Goal: Task Accomplishment & Management: Use online tool/utility

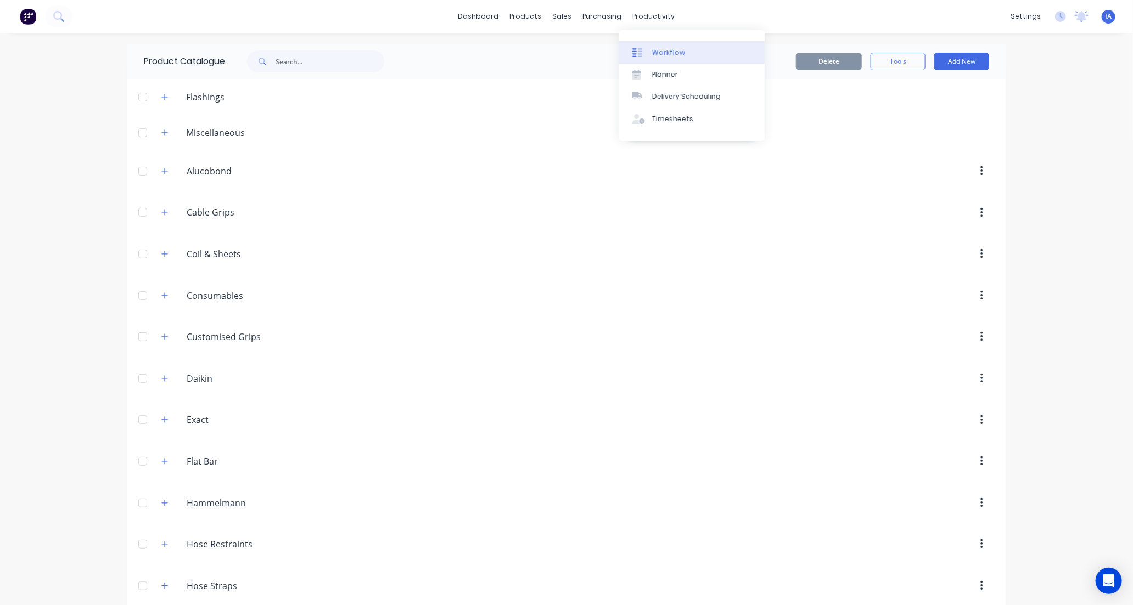
click at [675, 53] on div "Workflow" at bounding box center [668, 53] width 33 height 10
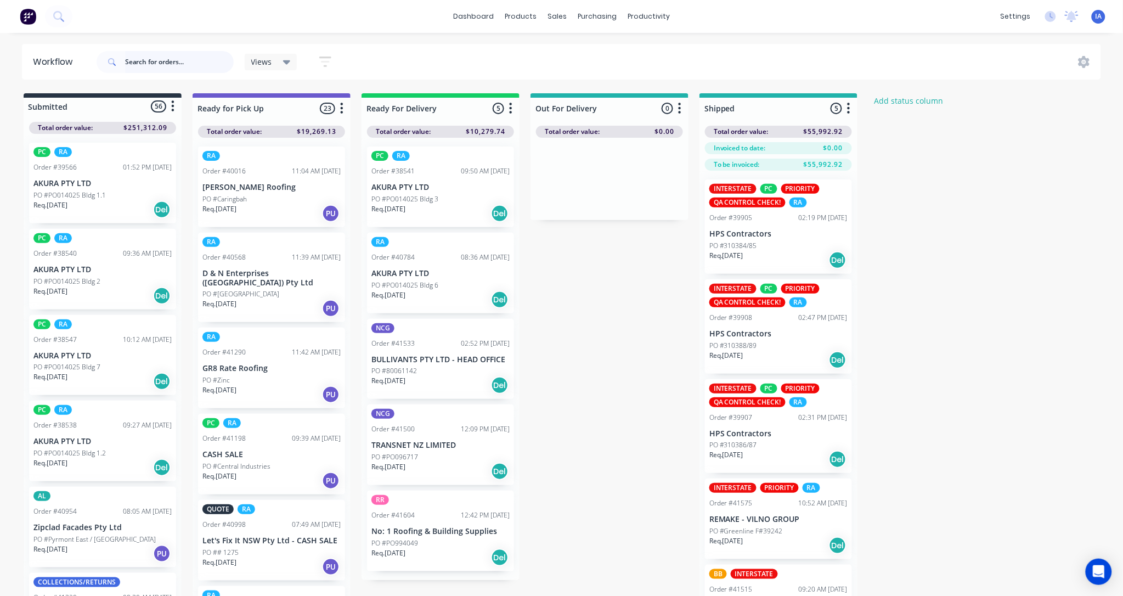
click at [147, 55] on input "text" at bounding box center [179, 62] width 109 height 22
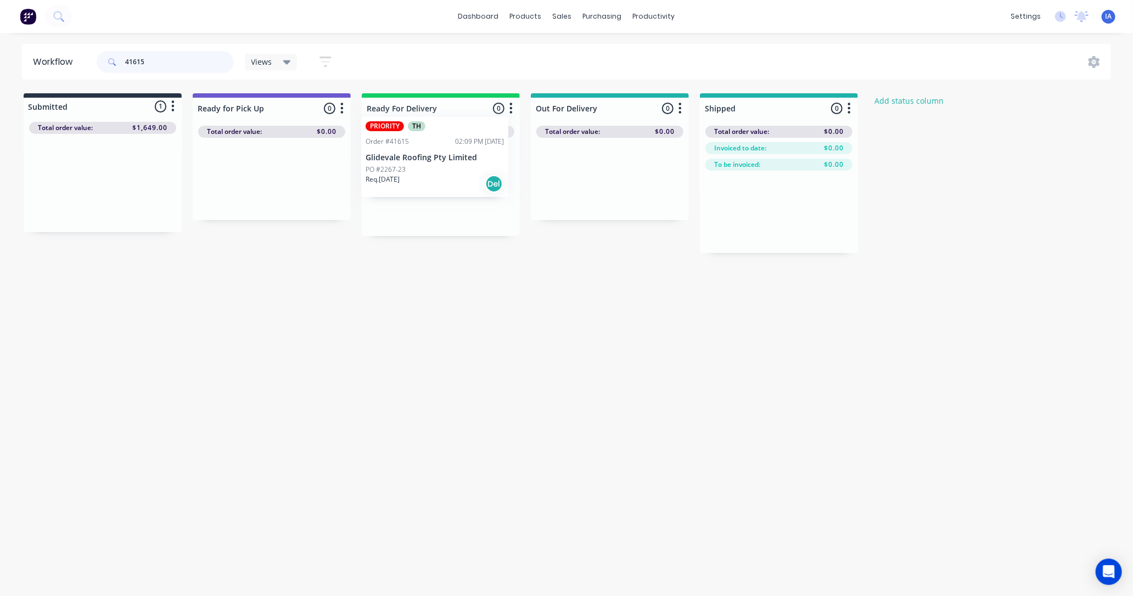
drag, startPoint x: 130, startPoint y: 215, endPoint x: 456, endPoint y: 191, distance: 326.8
click at [456, 191] on div "Submitted 1 Status colour #273444 hex #273444 Save Cancel Summaries Total order…" at bounding box center [589, 173] width 1194 height 160
type input "4"
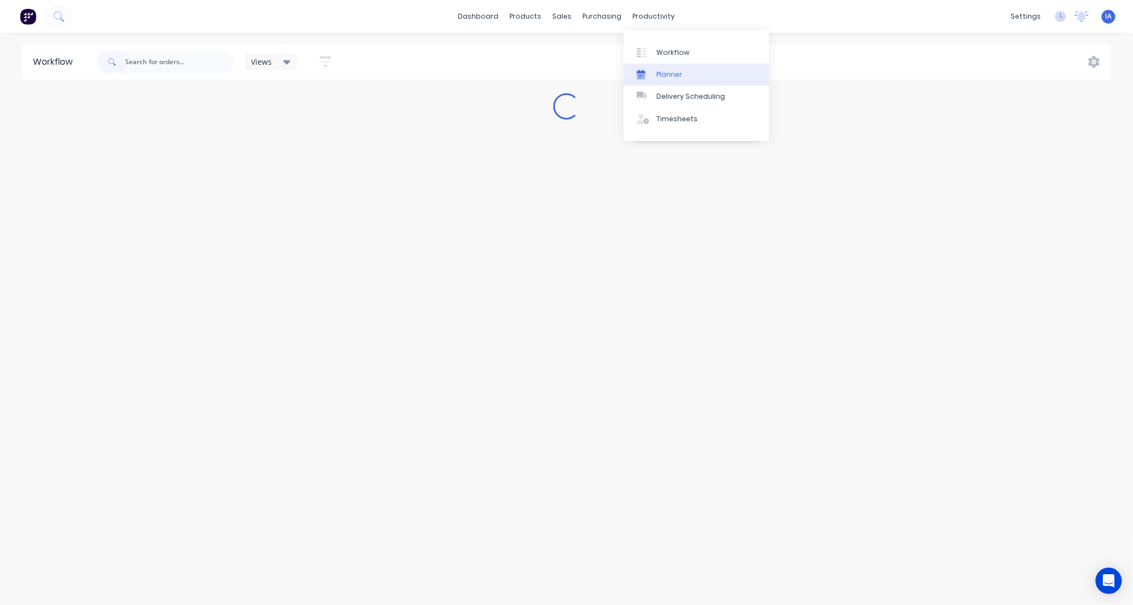
click at [711, 74] on link "Planner" at bounding box center [695, 75] width 145 height 22
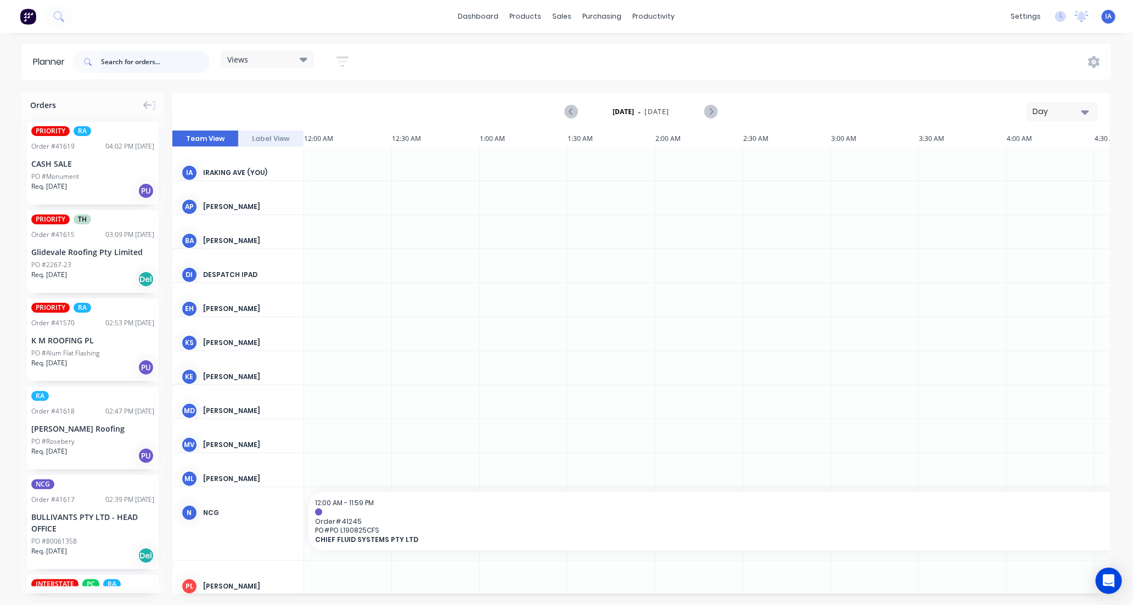
scroll to position [0, 703]
click at [130, 61] on input "text" at bounding box center [155, 62] width 109 height 22
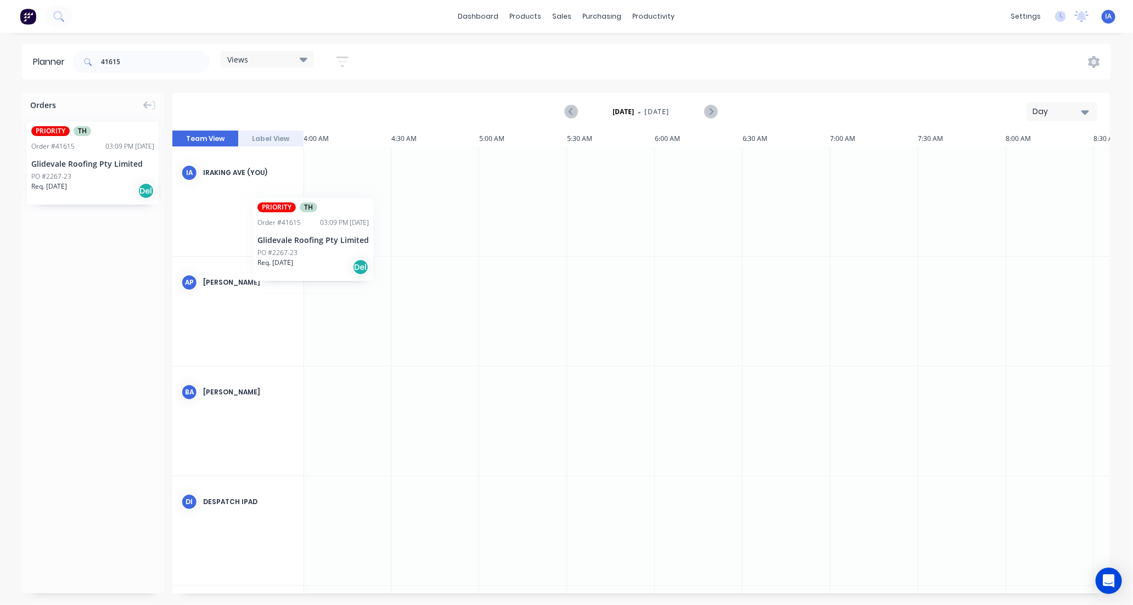
scroll to position [0, 698]
drag, startPoint x: 105, startPoint y: 185, endPoint x: 483, endPoint y: 172, distance: 377.8
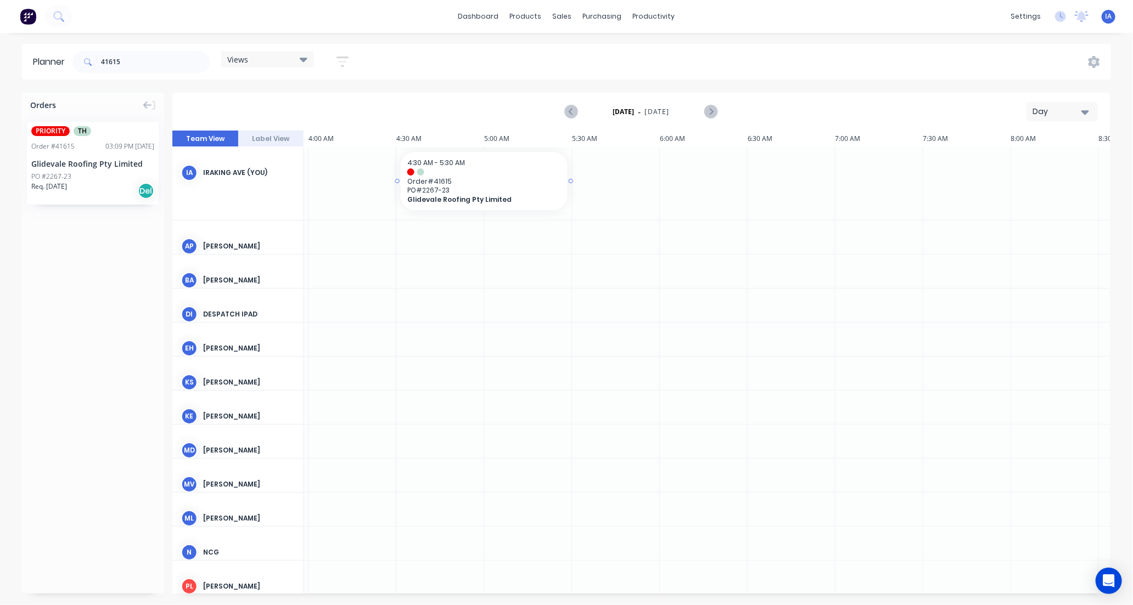
scroll to position [0, 703]
click at [518, 267] on div "Mark as done" at bounding box center [521, 271] width 117 height 23
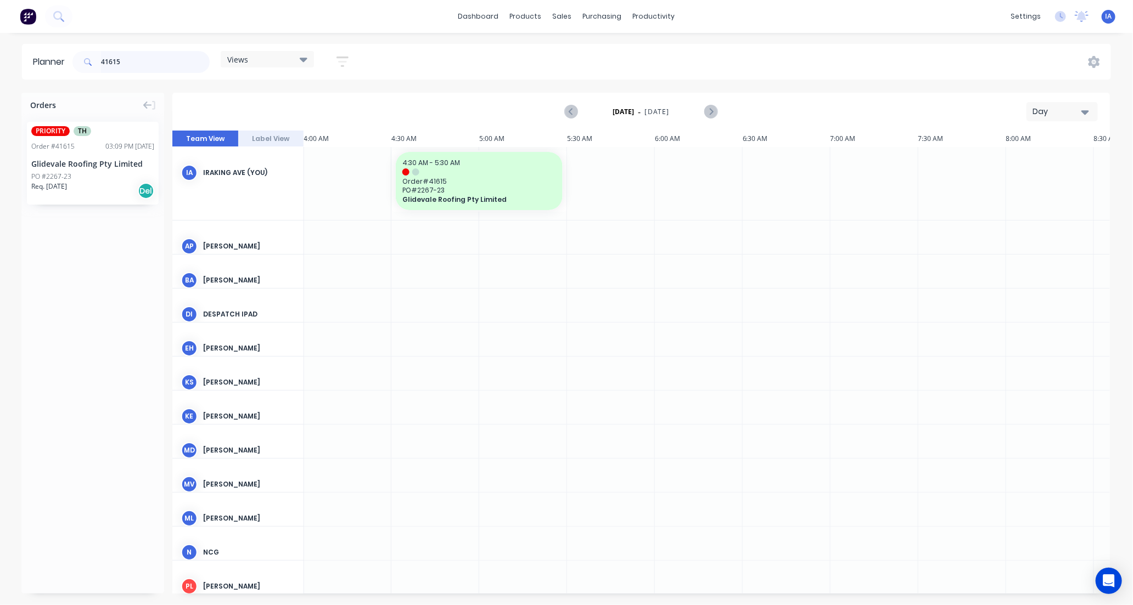
click at [154, 63] on input "41615" at bounding box center [155, 62] width 109 height 22
type input "4"
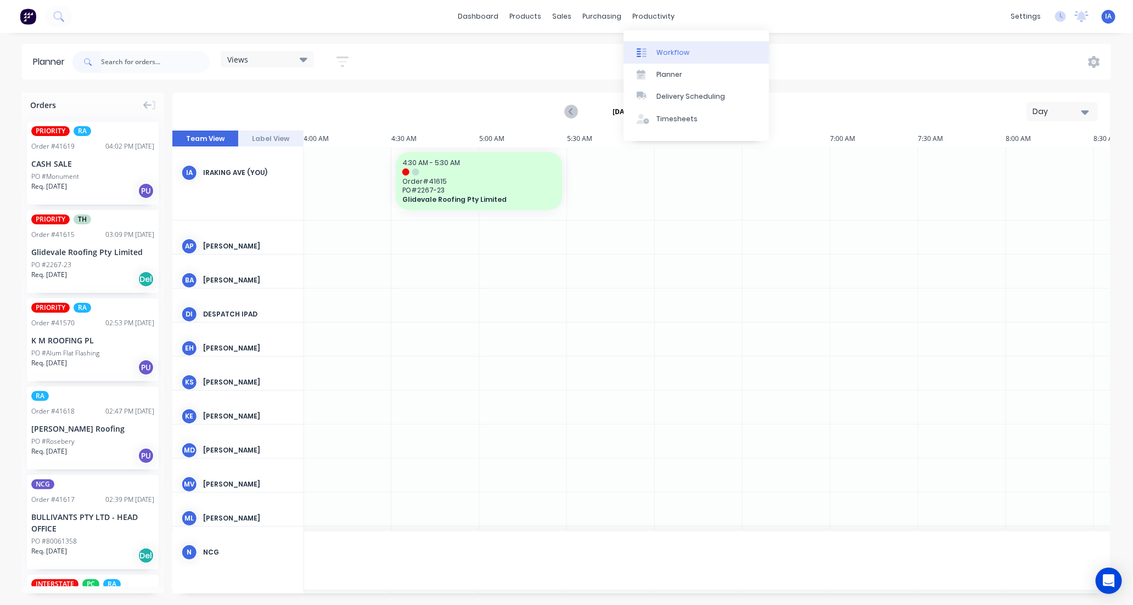
click at [689, 49] on link "Workflow" at bounding box center [695, 52] width 145 height 22
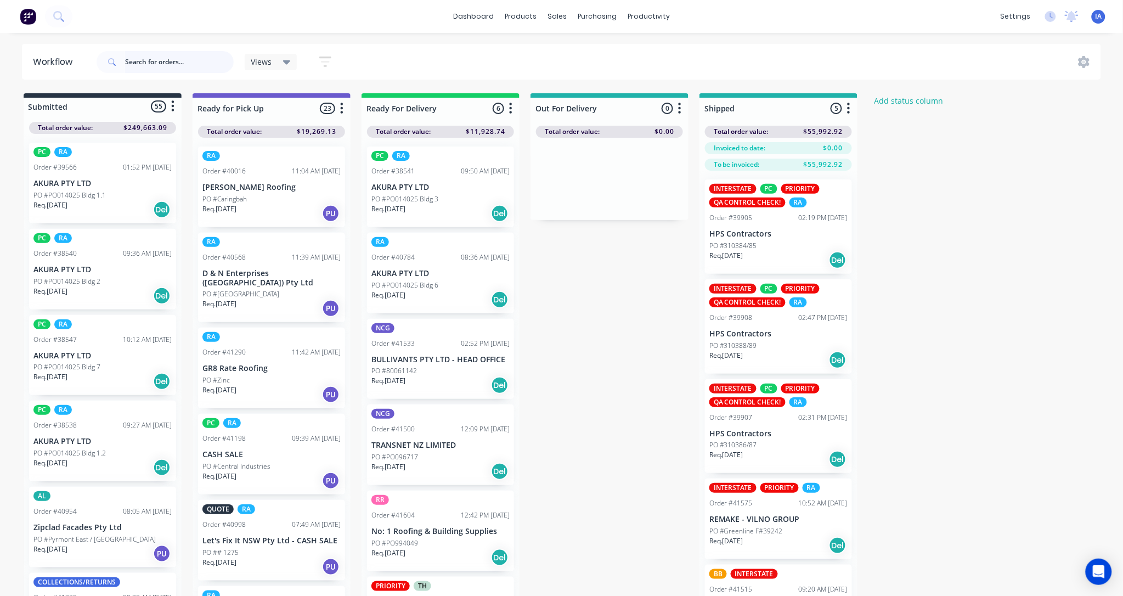
click at [193, 59] on input "text" at bounding box center [179, 62] width 109 height 22
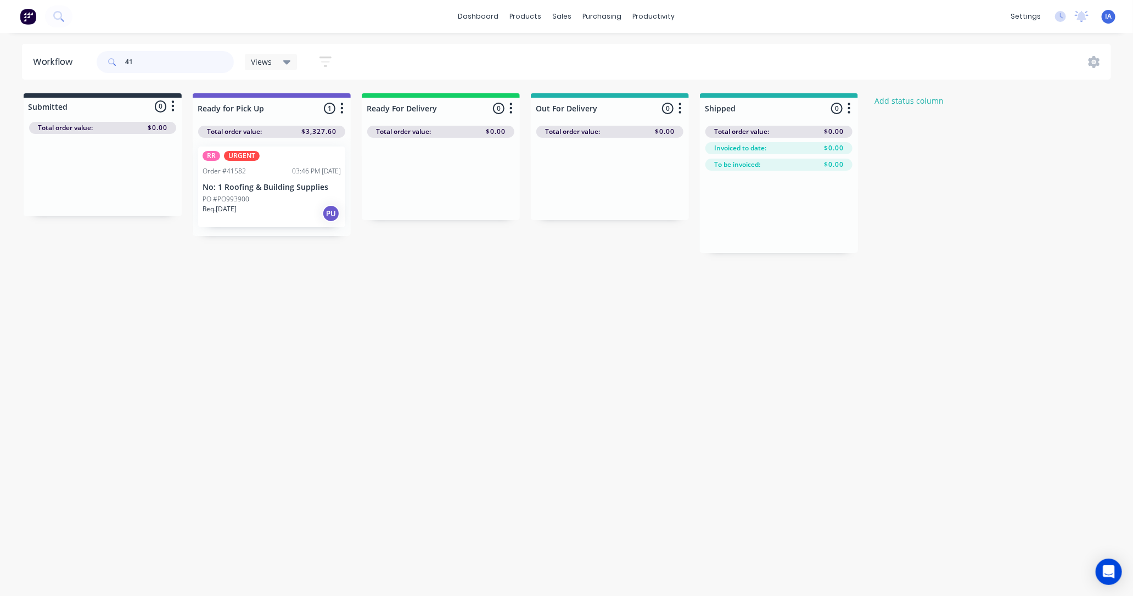
type input "4"
